Goal: Find contact information: Find contact information

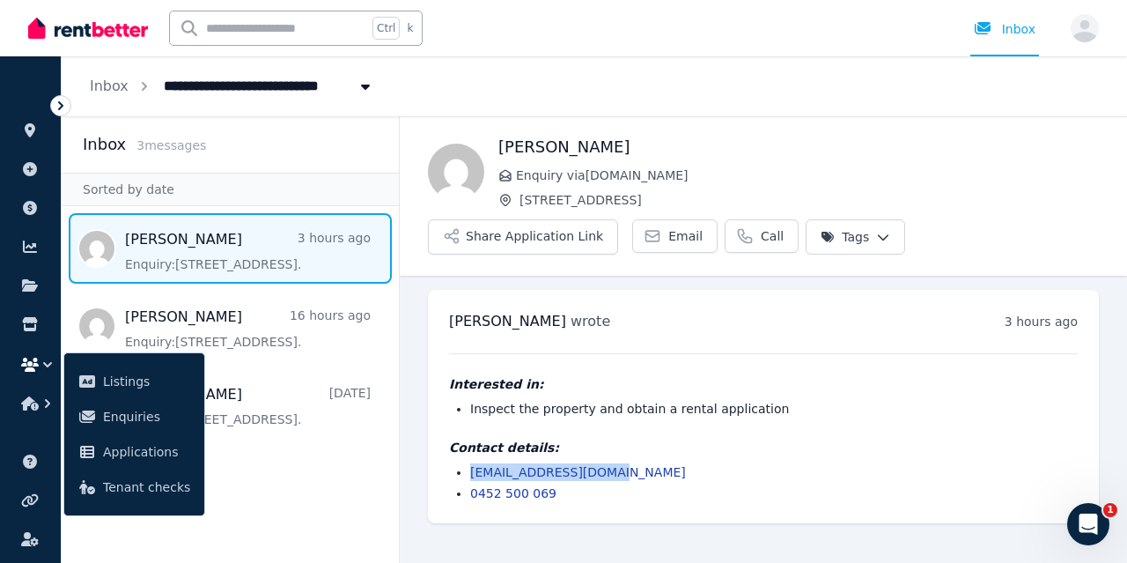
drag, startPoint x: 601, startPoint y: 471, endPoint x: 469, endPoint y: 470, distance: 133.0
click at [469, 470] on ul "gillkirat69@gmail.com 0452 500 069" at bounding box center [763, 482] width 629 height 39
copy link "gillkirat69@gmail.com"
click at [322, 481] on aside "Inbox 3 message s Sorted by date Kirat 3 hours ago Enquiry: 101/198 Whitehorse …" at bounding box center [231, 339] width 338 height 446
click at [65, 35] on img at bounding box center [88, 28] width 120 height 26
